Goal: Check status

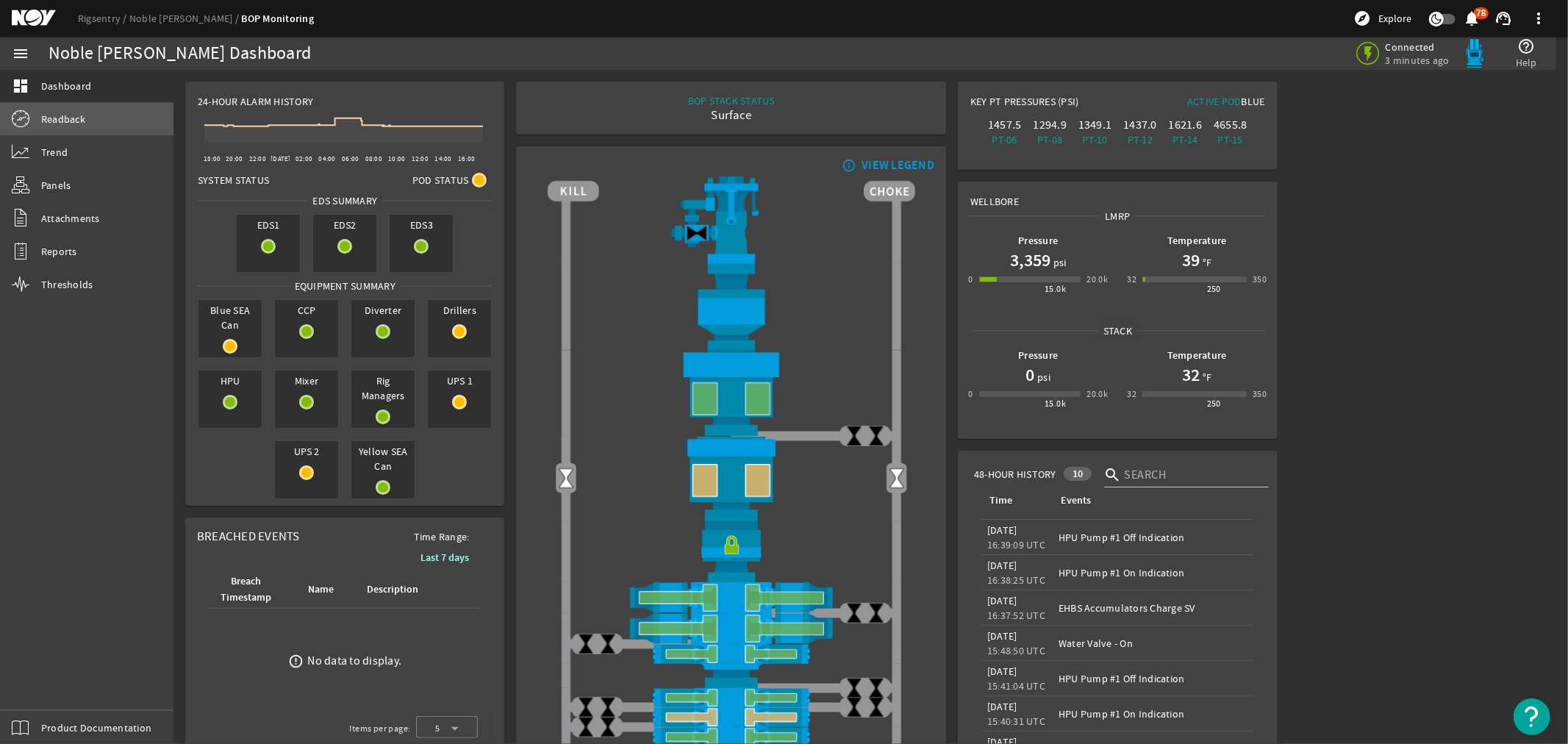
click at [60, 112] on span "Readback" at bounding box center [63, 119] width 44 height 15
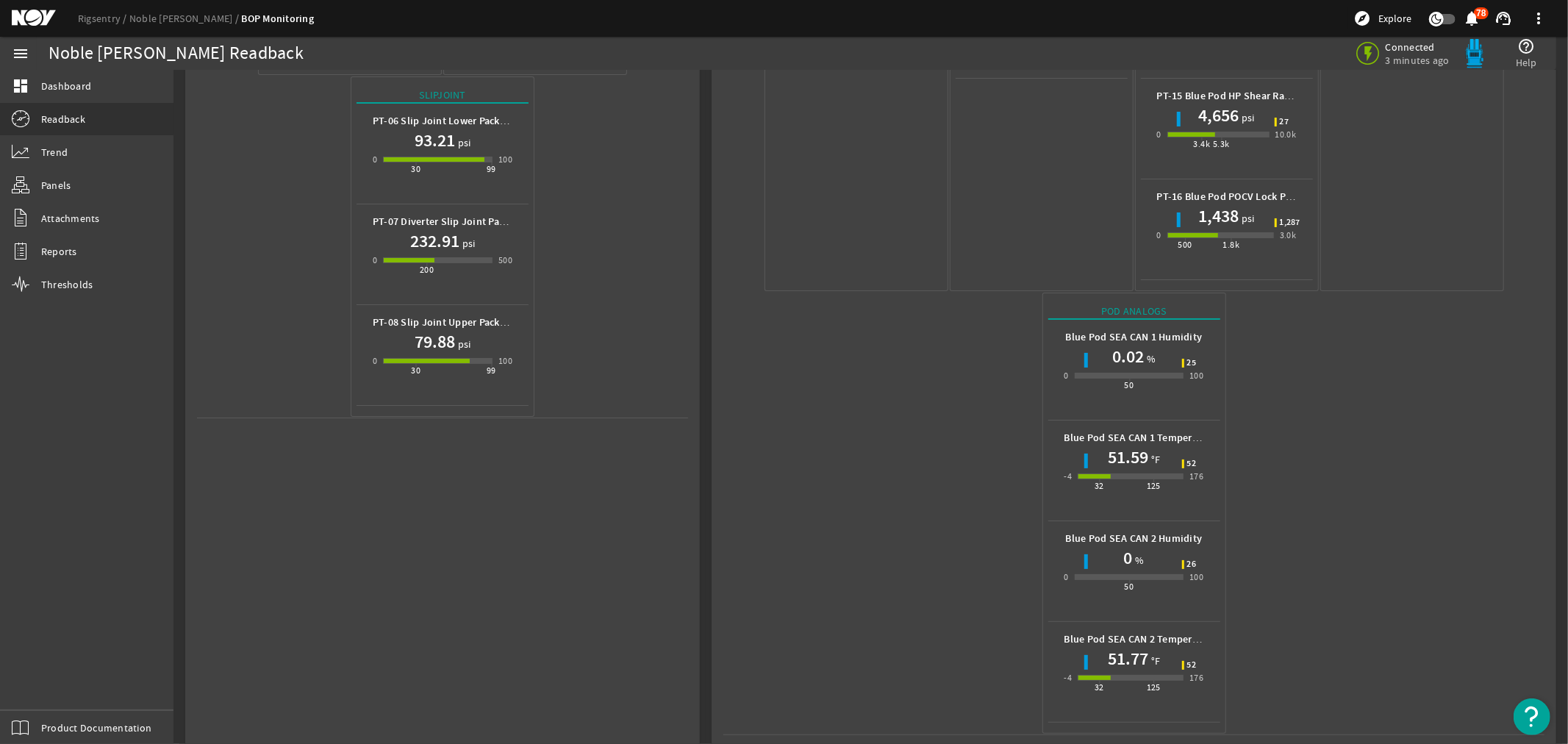
scroll to position [581, 0]
click at [30, 15] on mat-icon at bounding box center [45, 18] width 67 height 18
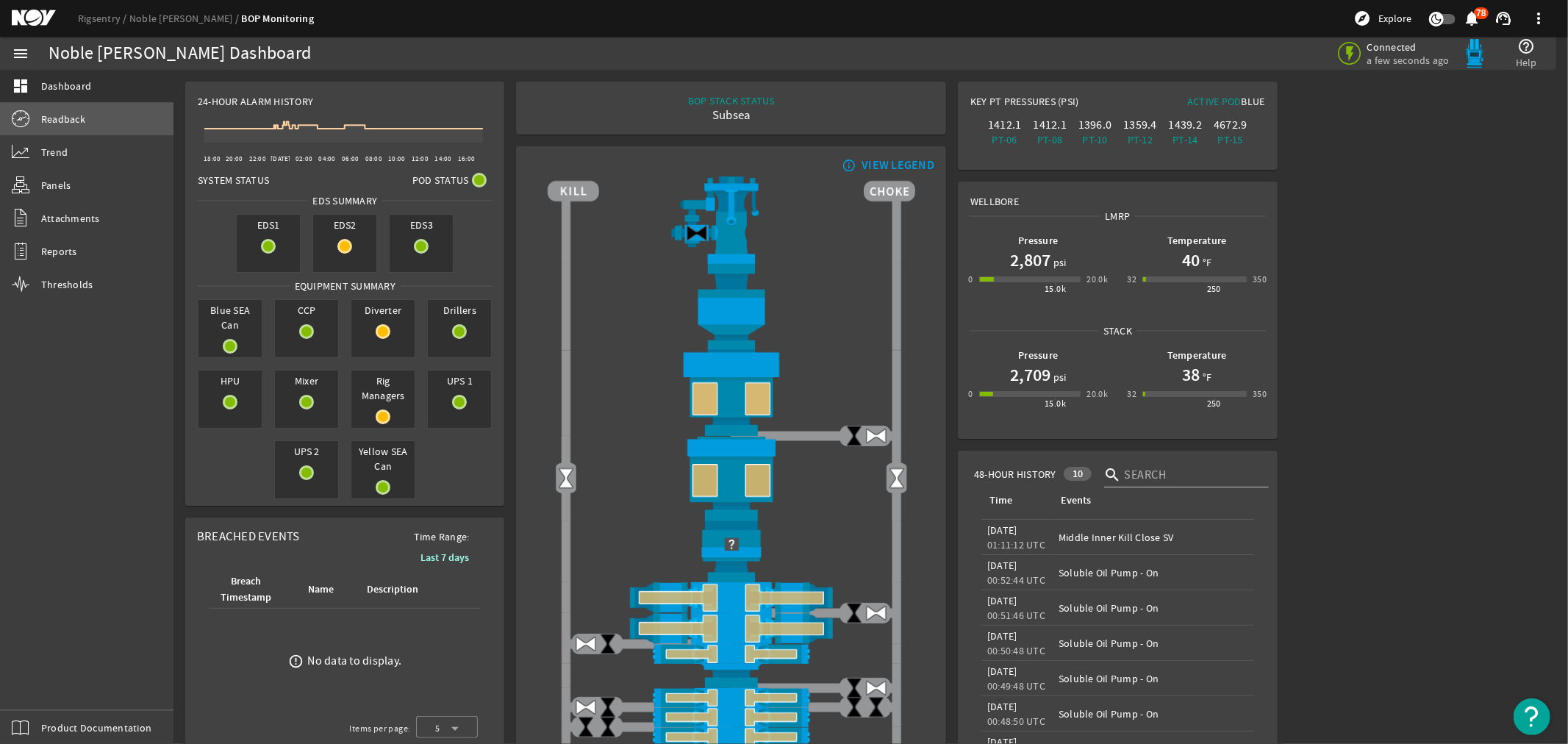
click at [61, 117] on span "Readback" at bounding box center [63, 119] width 44 height 15
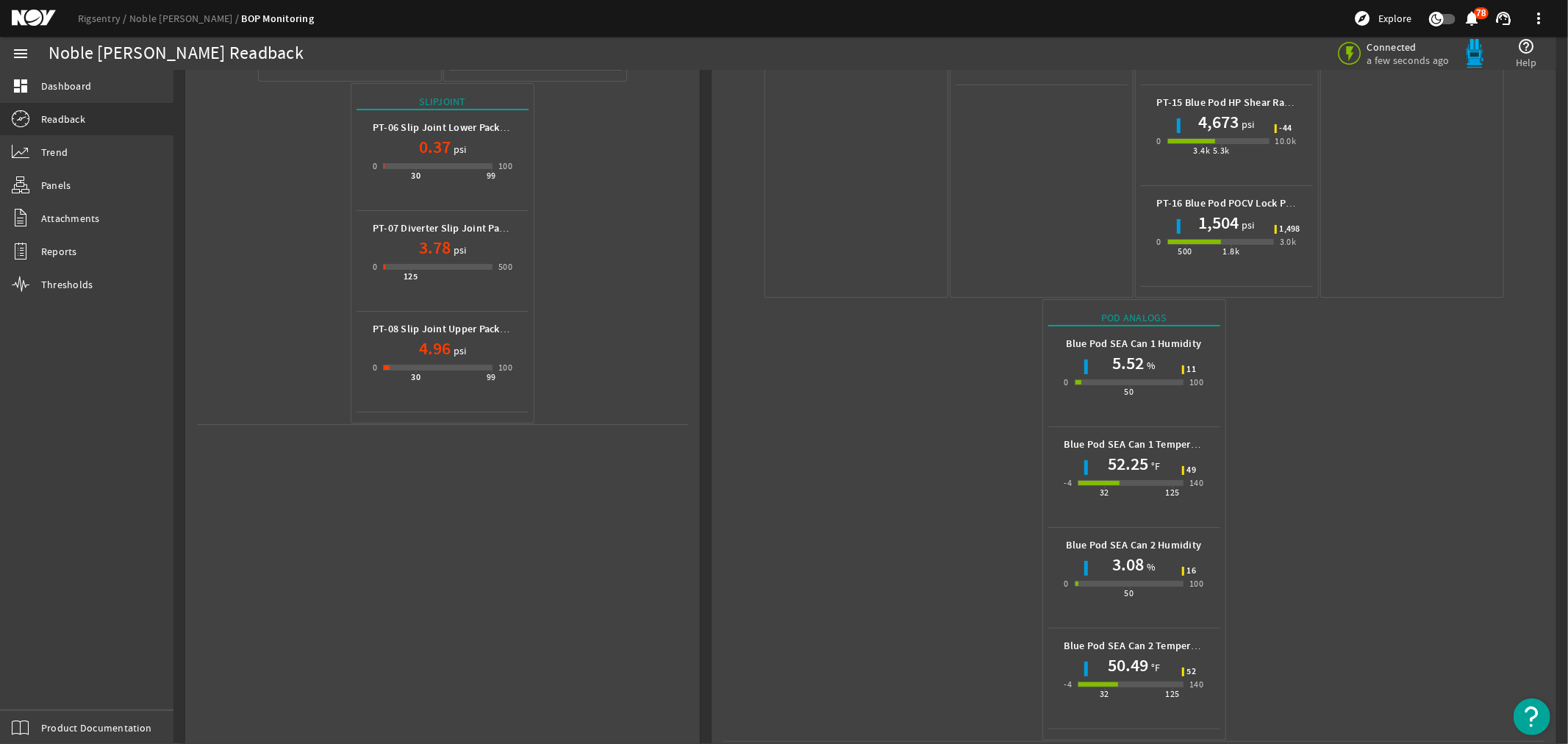
scroll to position [581, 0]
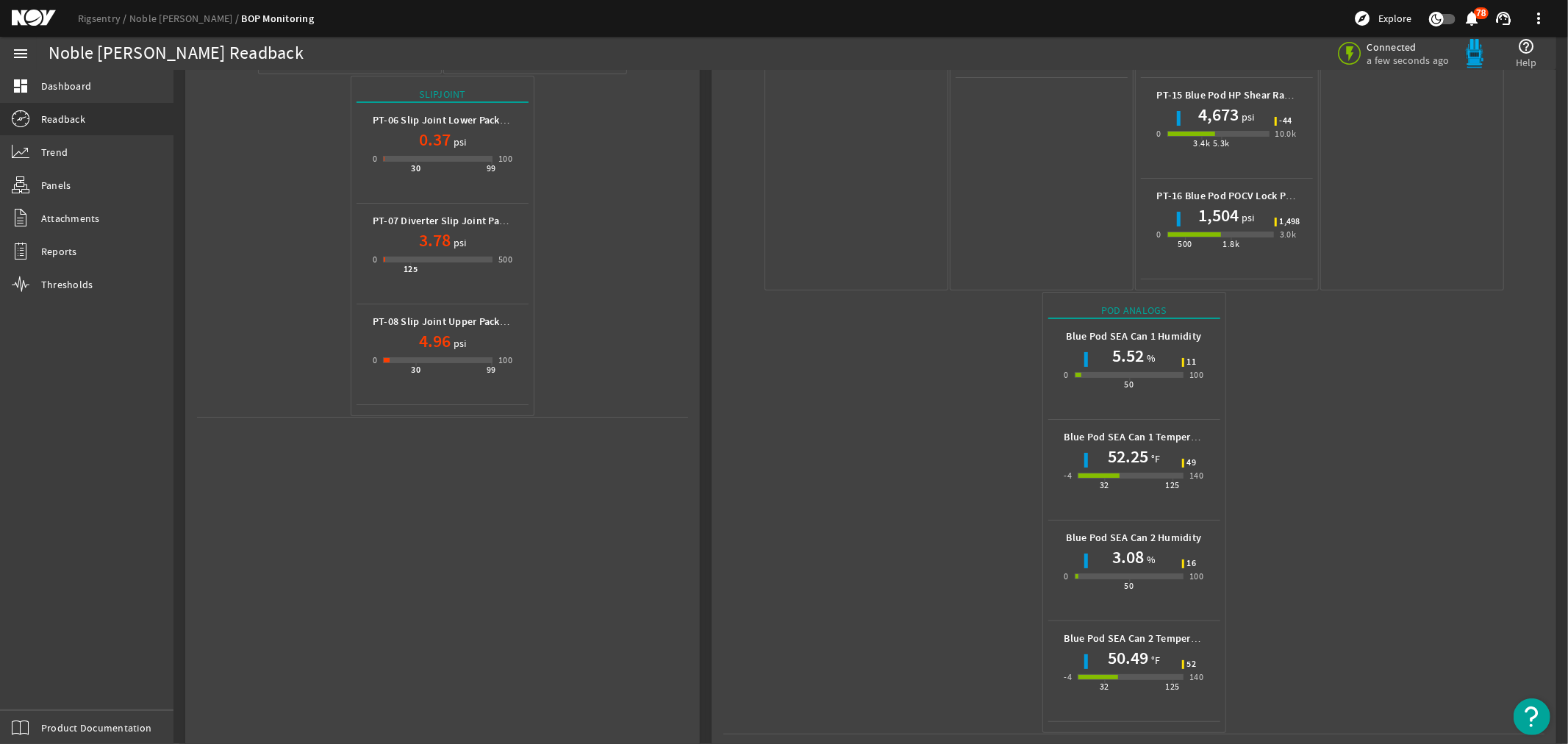
click at [20, 17] on mat-icon at bounding box center [45, 18] width 67 height 18
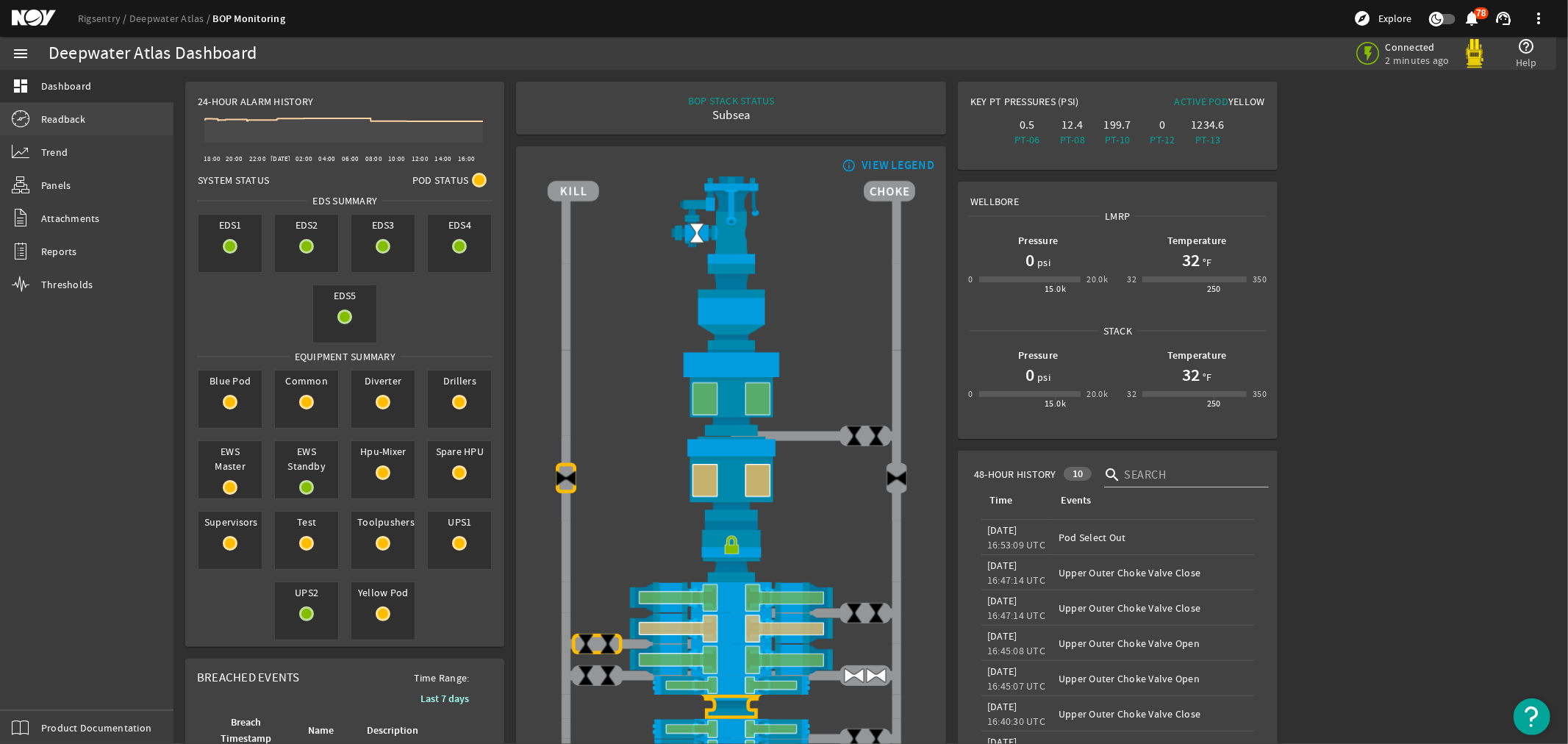
click at [53, 118] on span "Readback" at bounding box center [63, 119] width 44 height 15
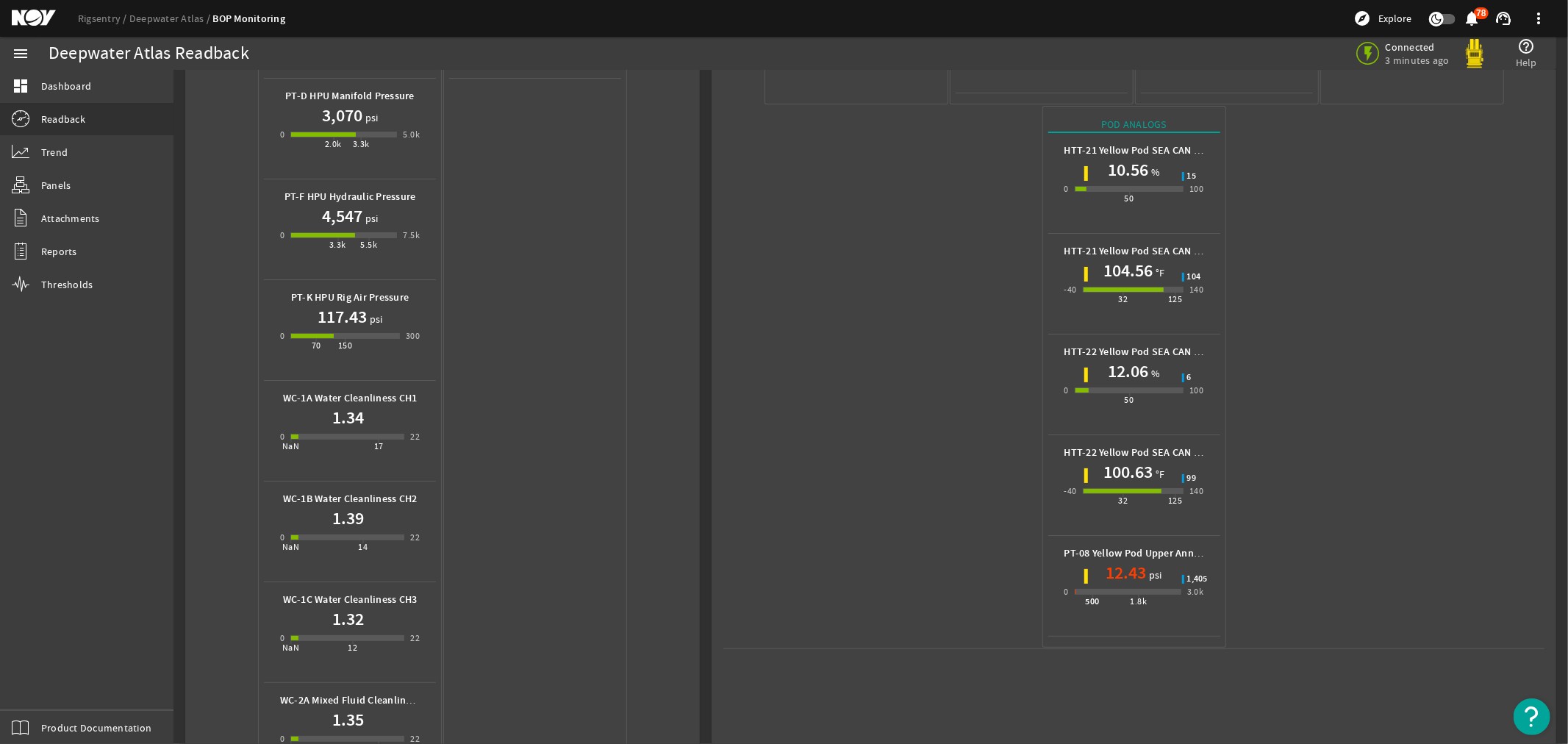
scroll to position [489, 0]
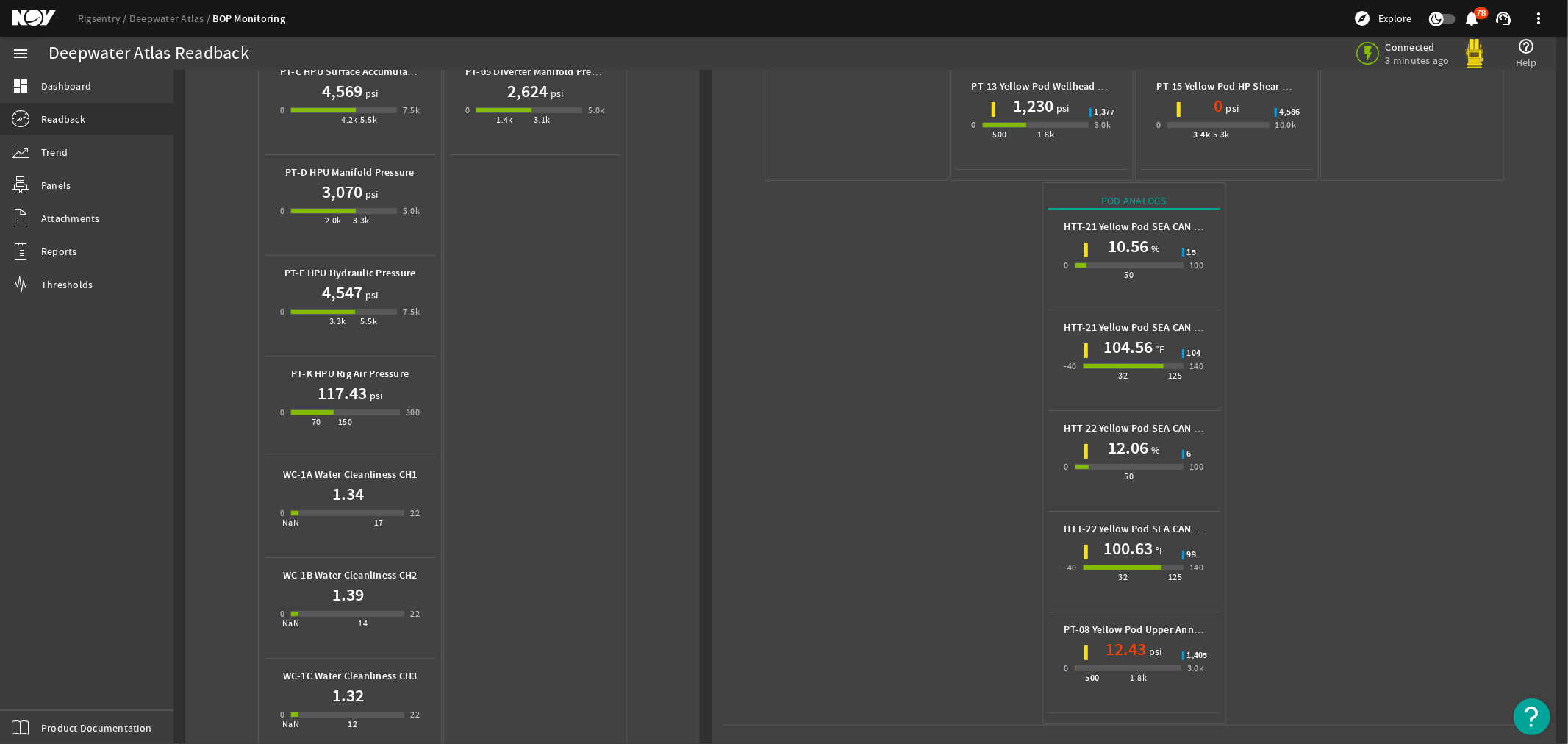
click at [26, 19] on mat-icon at bounding box center [45, 18] width 67 height 18
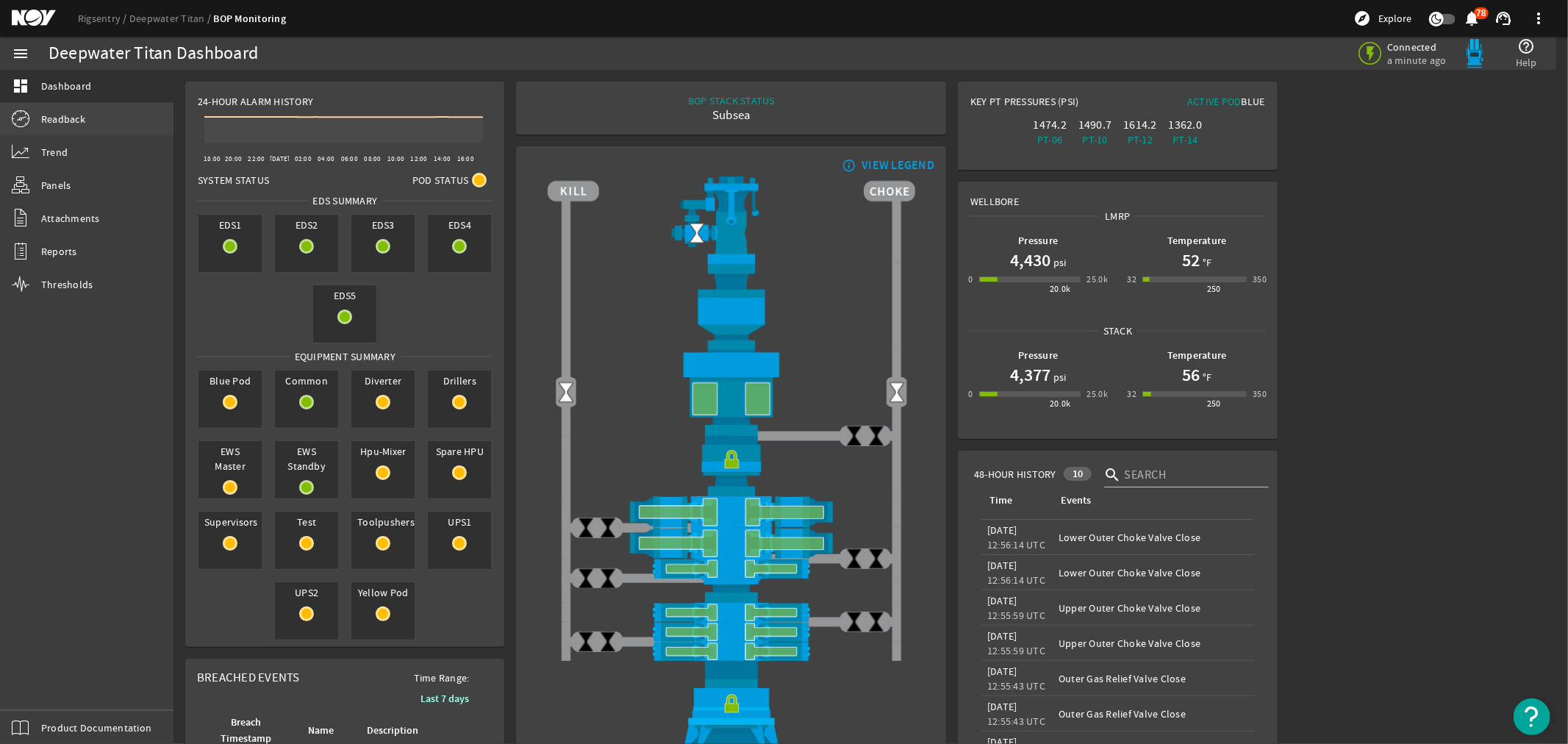
click at [63, 115] on span "Readback" at bounding box center [63, 119] width 44 height 15
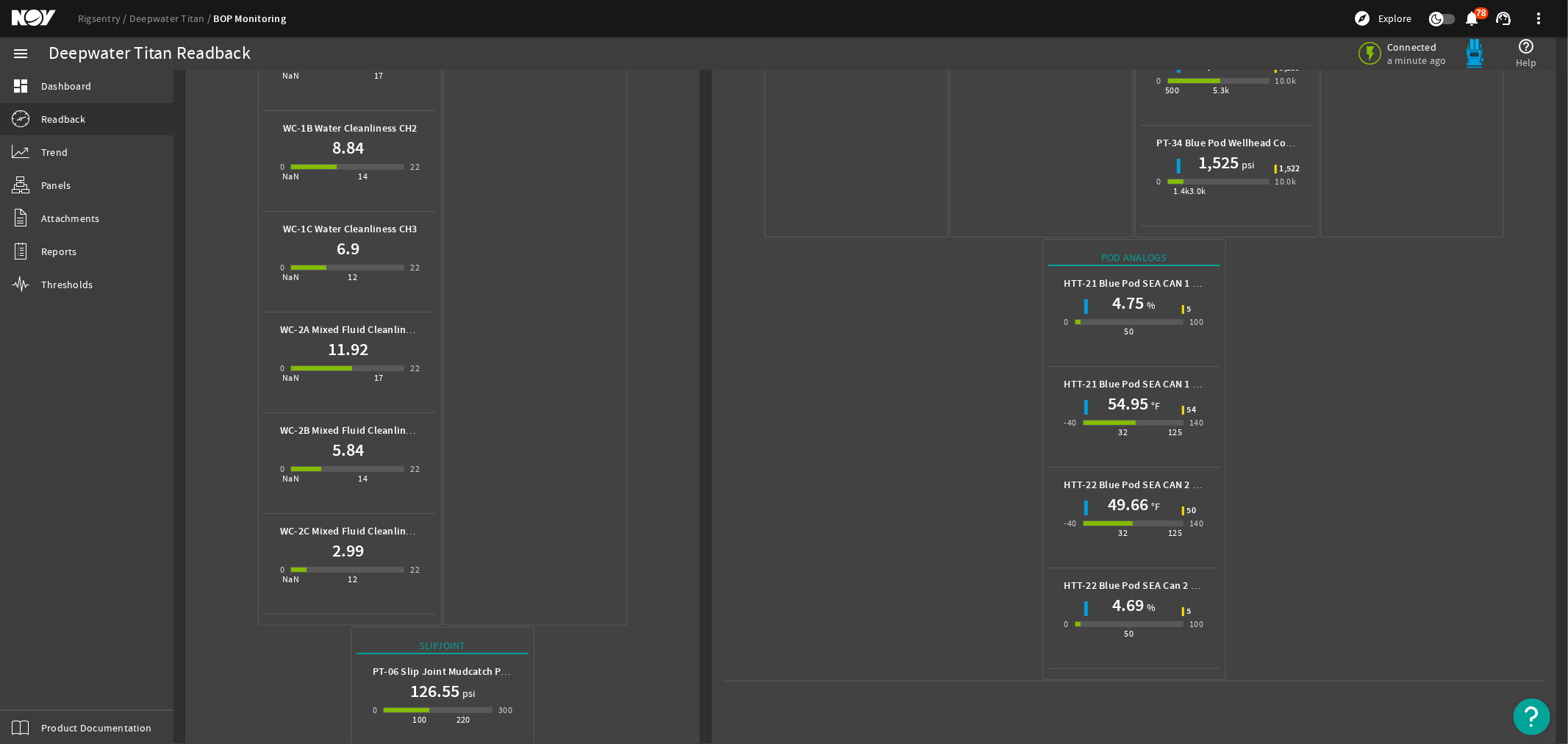
scroll to position [979, 0]
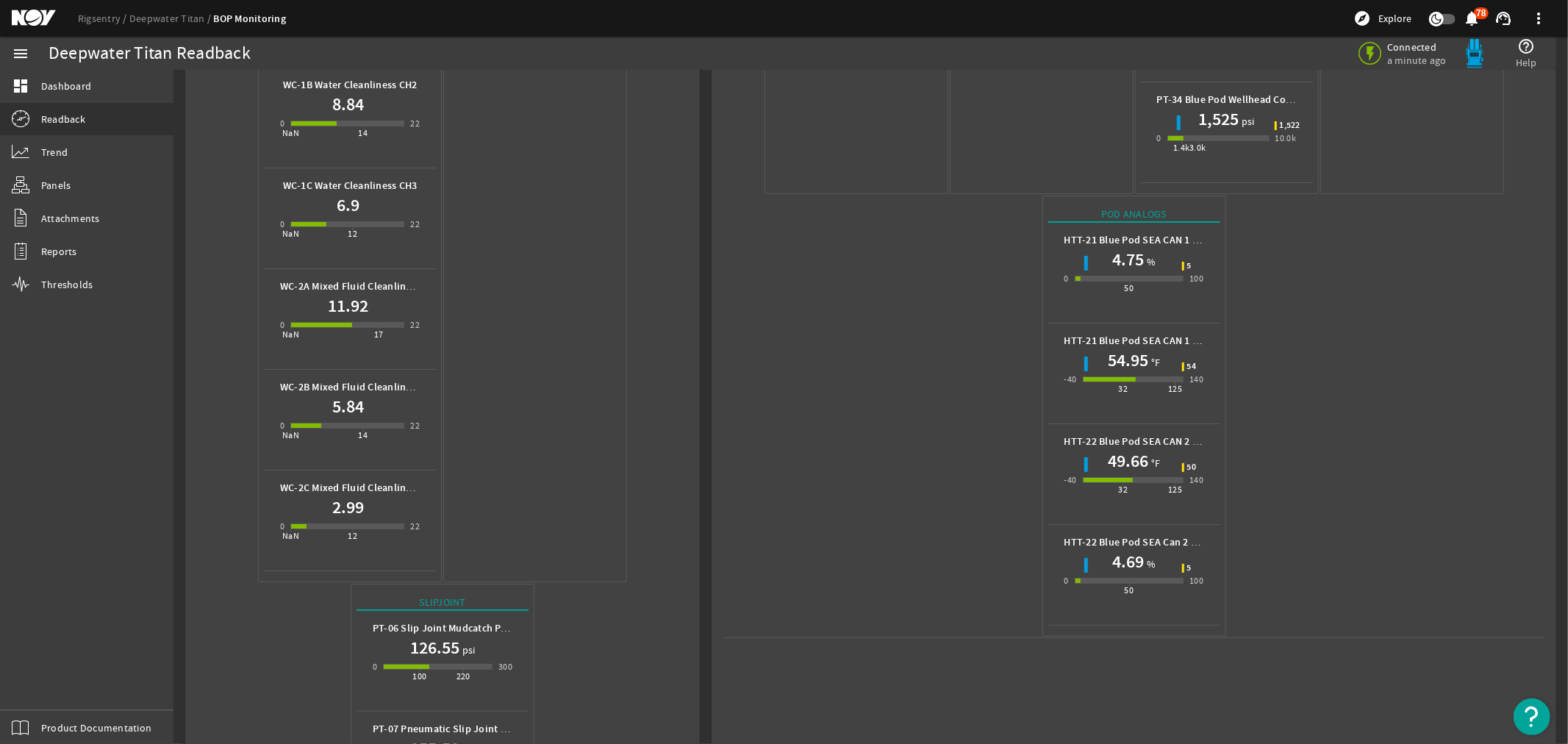
click at [25, 15] on mat-icon at bounding box center [45, 18] width 67 height 18
